Goal: Navigation & Orientation: Go to known website

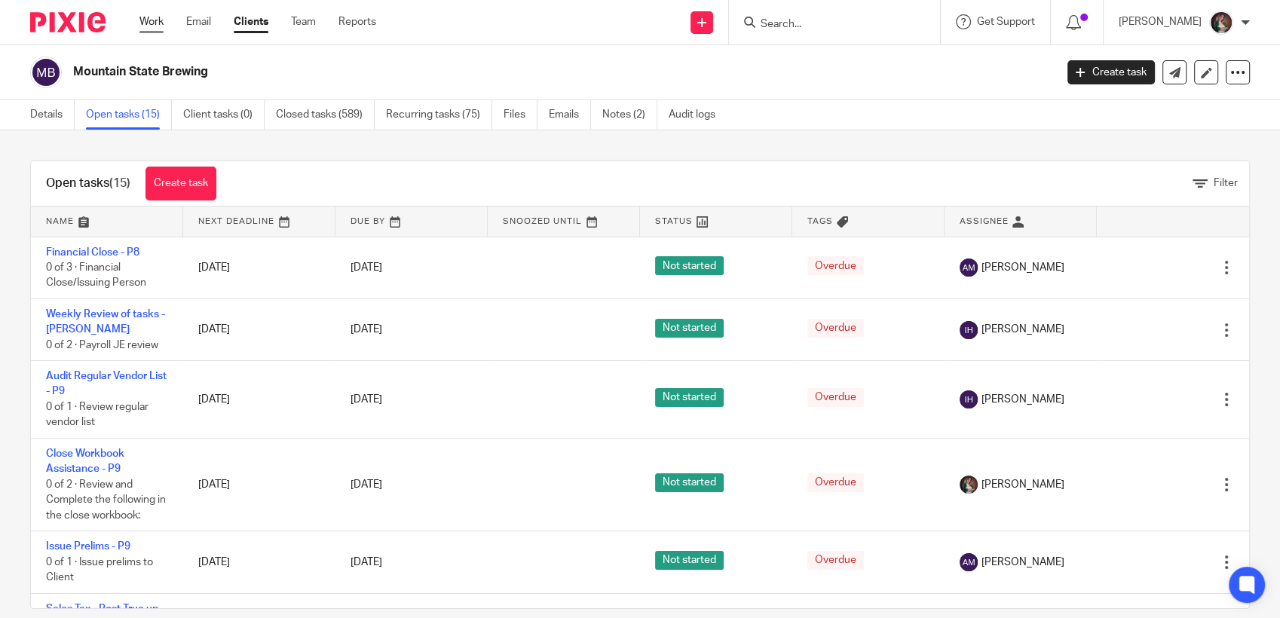
click at [157, 21] on link "Work" at bounding box center [151, 21] width 24 height 15
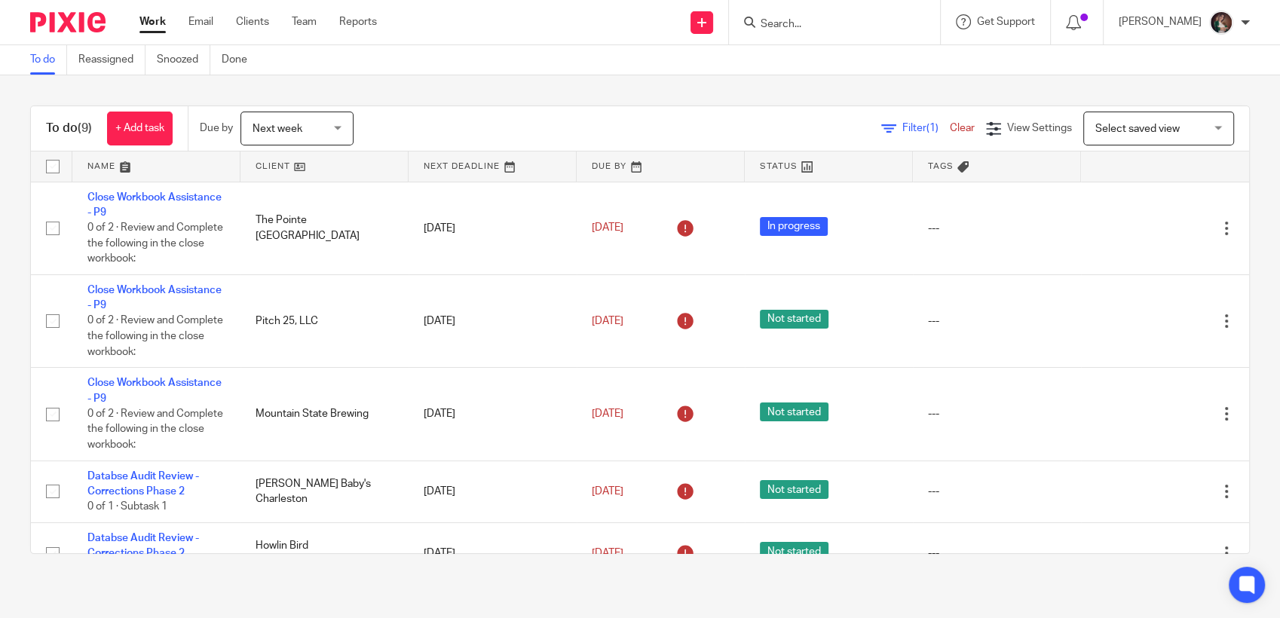
click at [800, 26] on input "Search" at bounding box center [827, 25] width 136 height 14
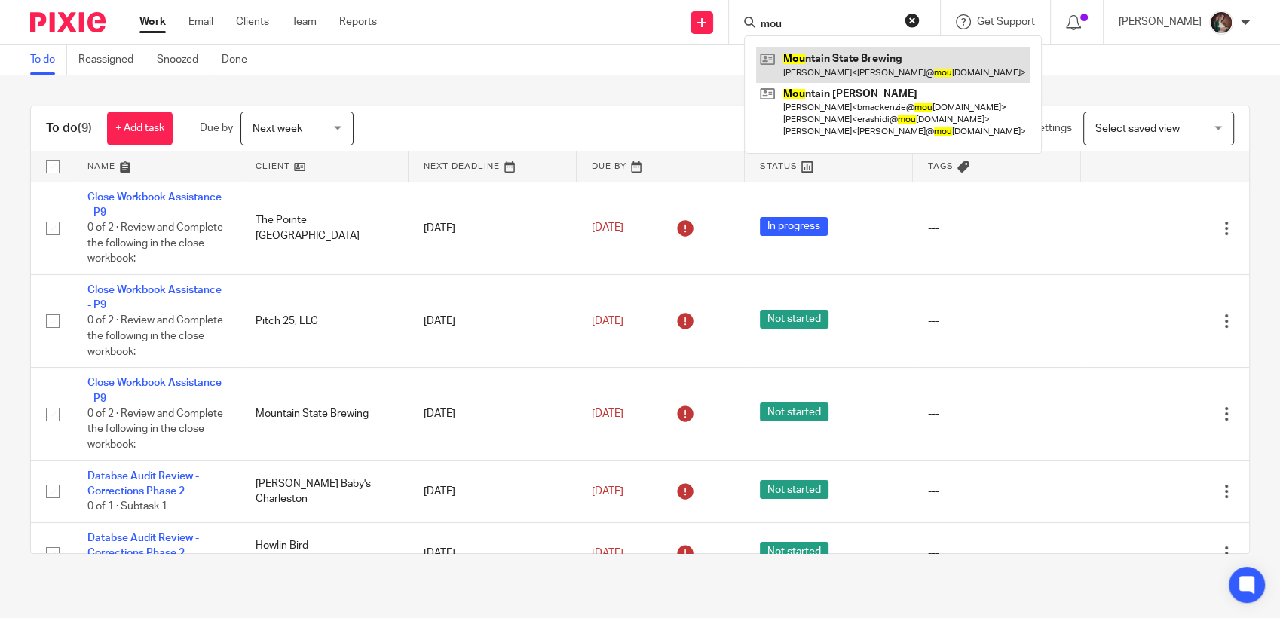
type input "mou"
click at [885, 63] on link at bounding box center [893, 64] width 274 height 35
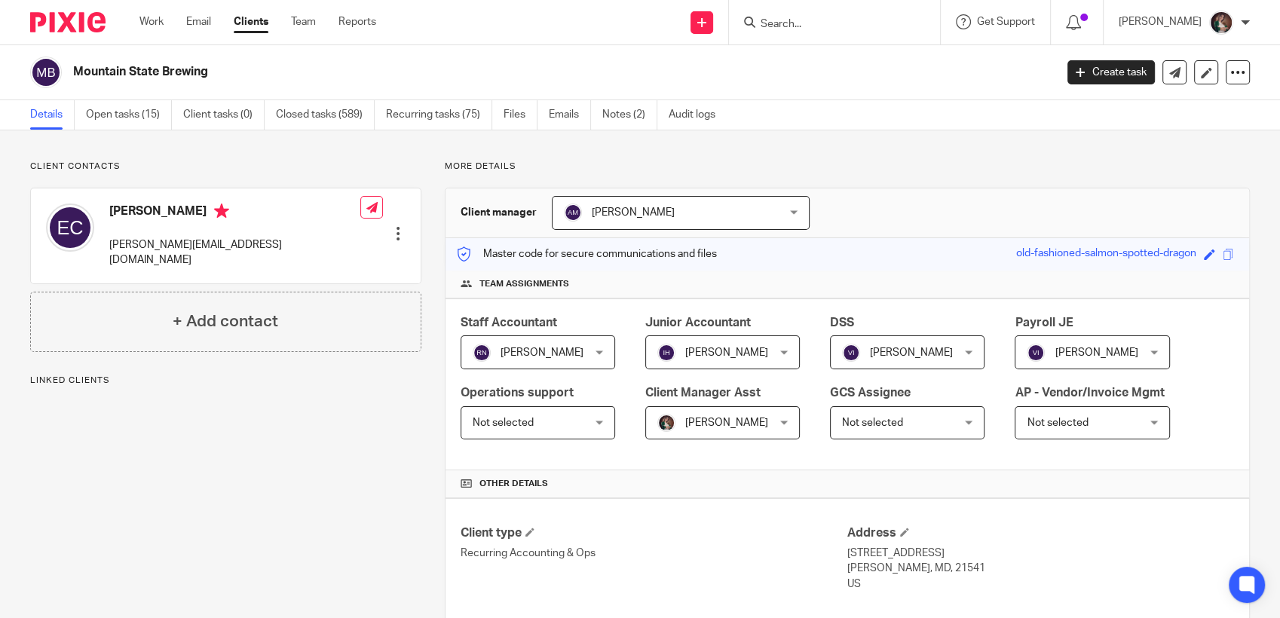
scroll to position [335, 0]
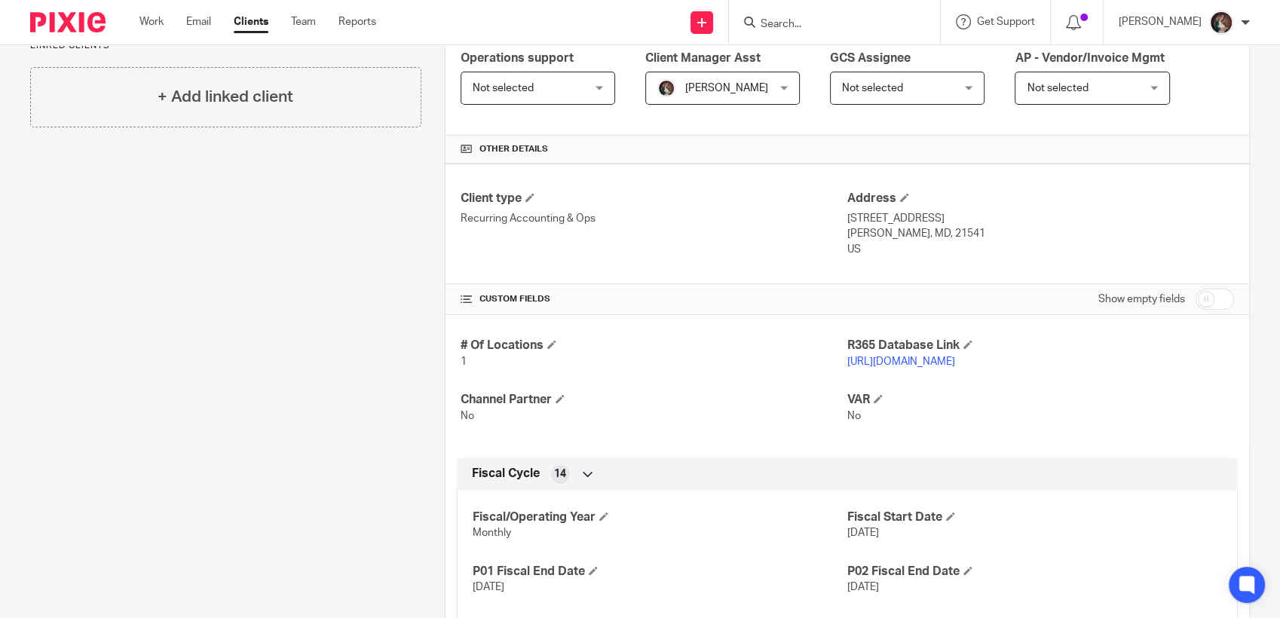
click at [860, 361] on link "[URL][DOMAIN_NAME]" at bounding box center [901, 361] width 108 height 11
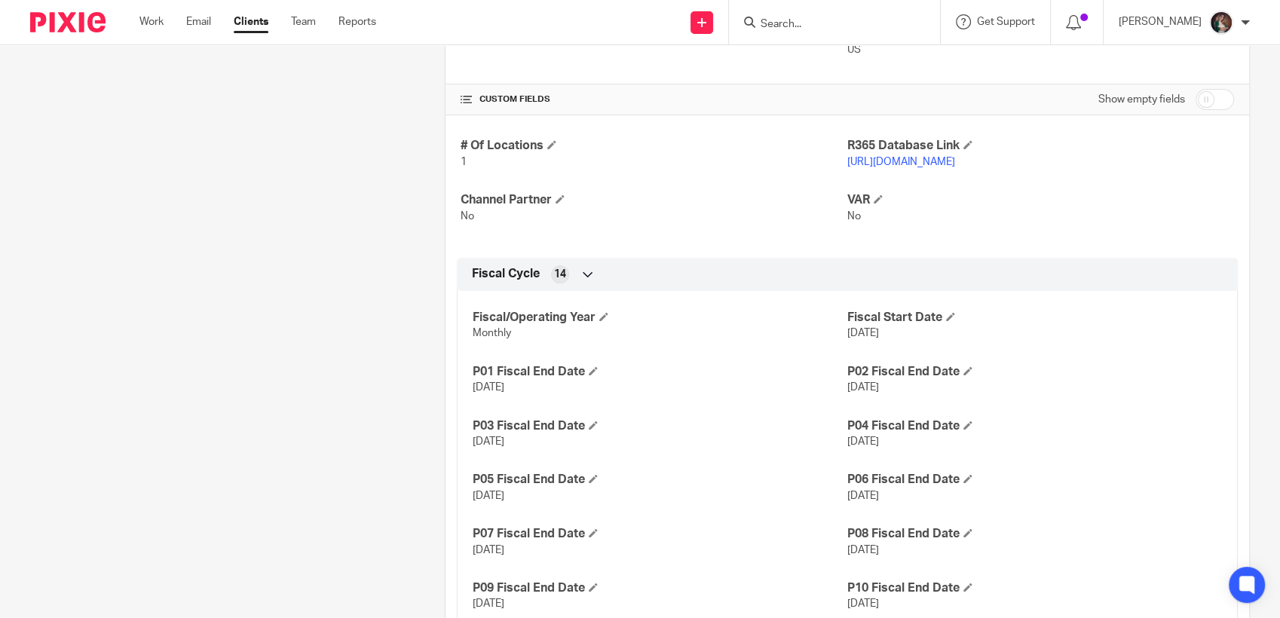
scroll to position [669, 0]
